Goal: Information Seeking & Learning: Learn about a topic

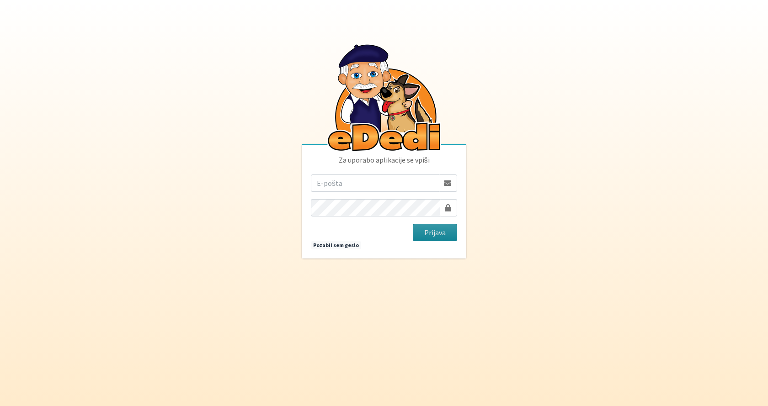
type input "[EMAIL_ADDRESS][DOMAIN_NAME]"
click at [436, 229] on button "Prijava" at bounding box center [435, 232] width 44 height 17
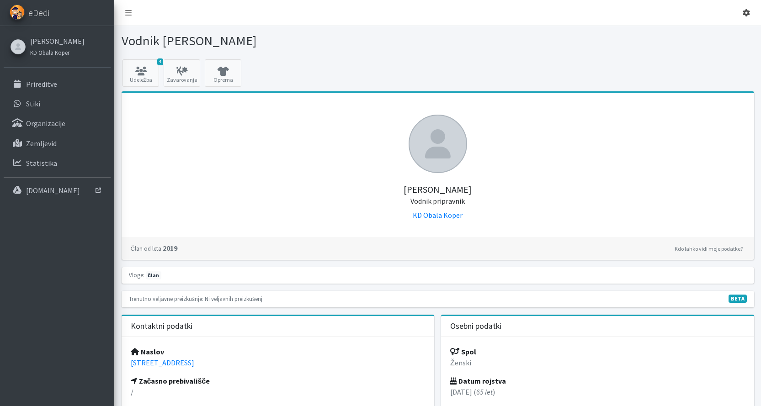
click at [746, 11] on icon at bounding box center [746, 12] width 7 height 7
click at [48, 84] on p "Prireditve" at bounding box center [41, 84] width 31 height 9
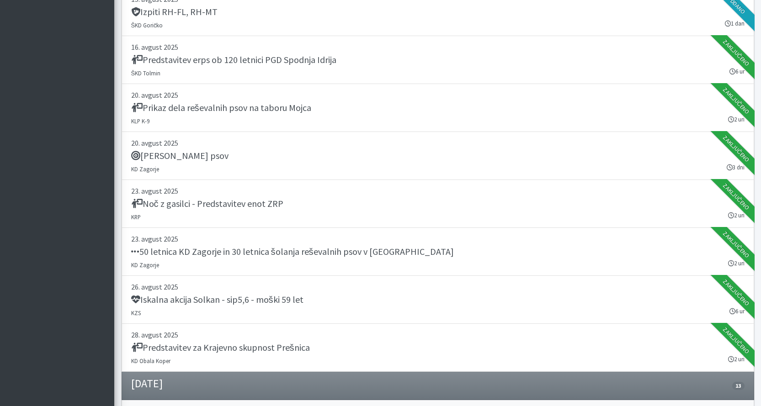
scroll to position [457, 0]
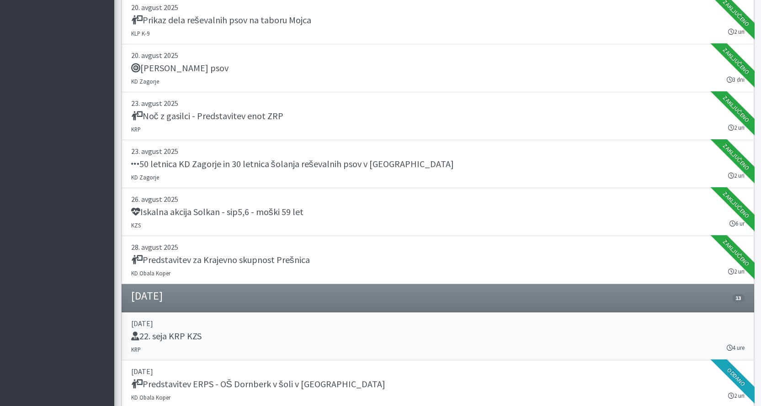
click at [229, 331] on div "22. seja KRP KZS" at bounding box center [437, 337] width 613 height 13
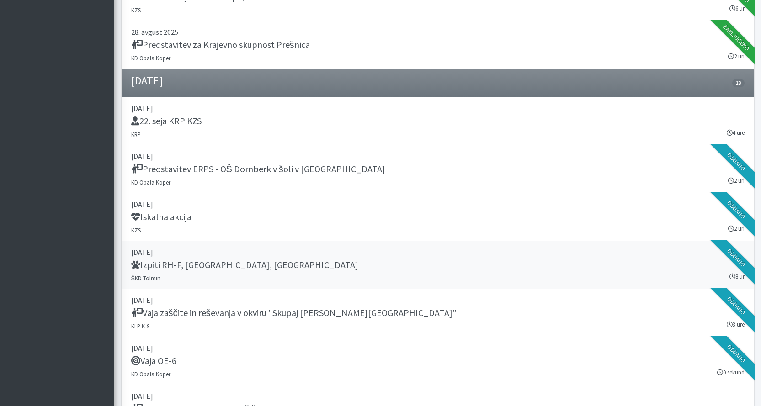
scroll to position [686, 0]
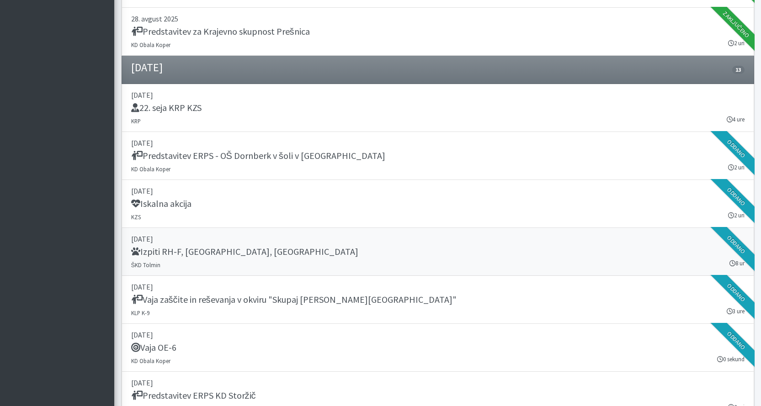
click at [228, 260] on link "06. september 2025 Izpiti RH-F, FL, MT ŠKD Tolmin 8 ur Oddano" at bounding box center [438, 252] width 632 height 48
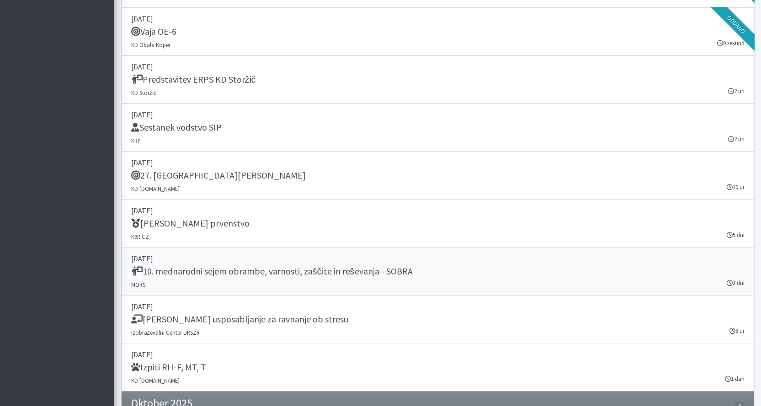
scroll to position [1005, 0]
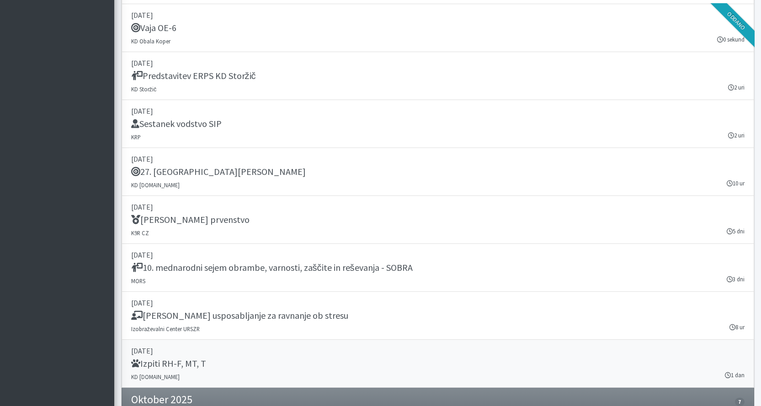
click at [188, 364] on h5 "Izpiti RH-F, MT, T" at bounding box center [168, 363] width 75 height 11
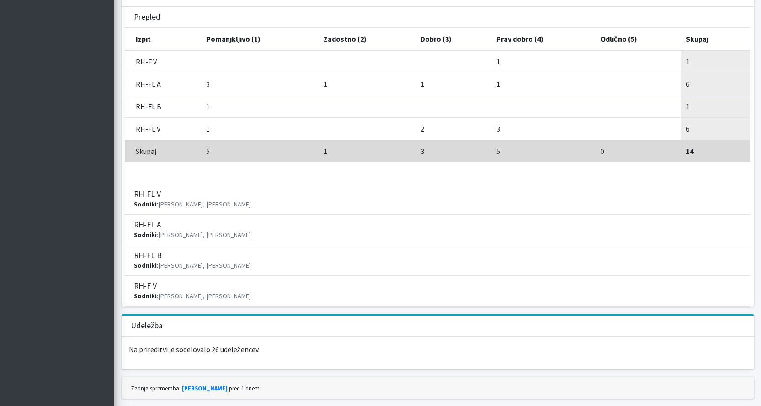
scroll to position [794, 0]
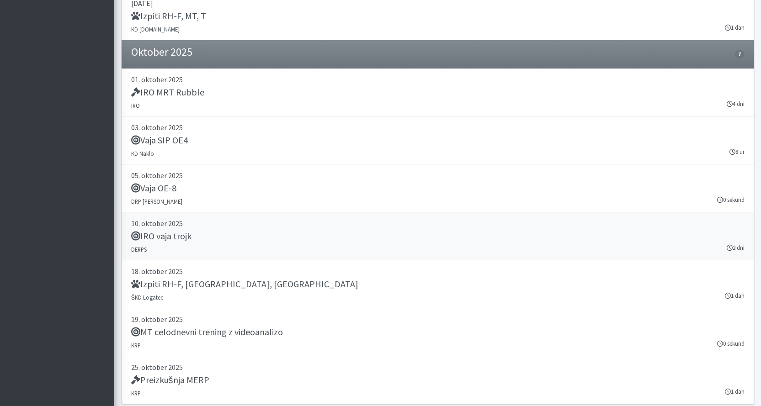
scroll to position [1385, 0]
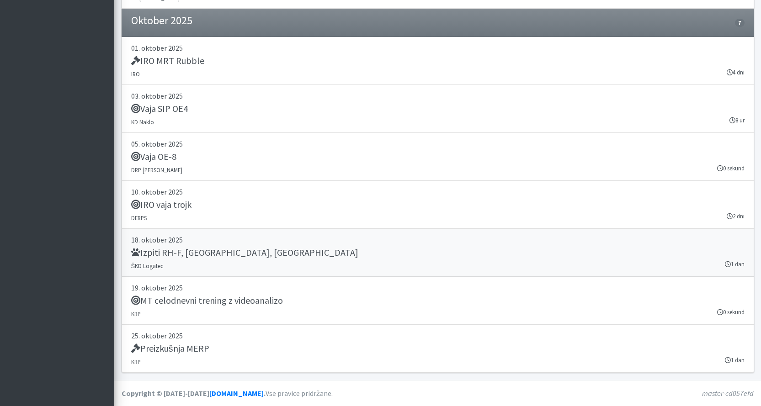
click at [191, 250] on h5 "Izpiti RH-F, [GEOGRAPHIC_DATA], [GEOGRAPHIC_DATA]" at bounding box center [244, 252] width 227 height 11
click at [236, 301] on h5 "MT celodnevni trening z videoanalizo" at bounding box center [207, 300] width 152 height 11
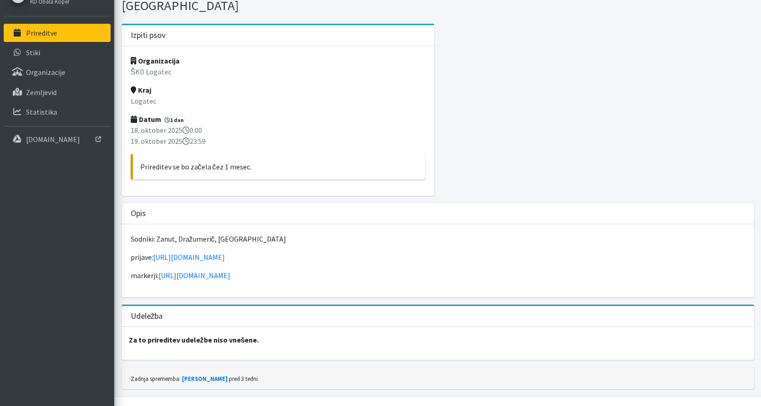
scroll to position [52, 0]
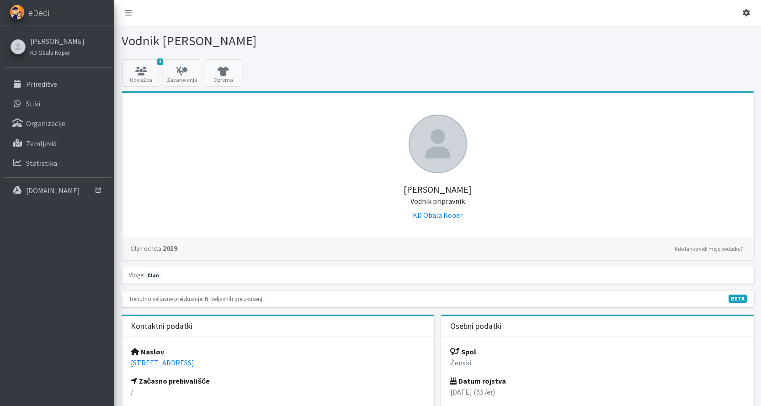
click at [746, 13] on icon at bounding box center [746, 12] width 7 height 7
click at [733, 32] on link "Odjavi se" at bounding box center [721, 34] width 72 height 15
